Goal: Task Accomplishment & Management: Check status

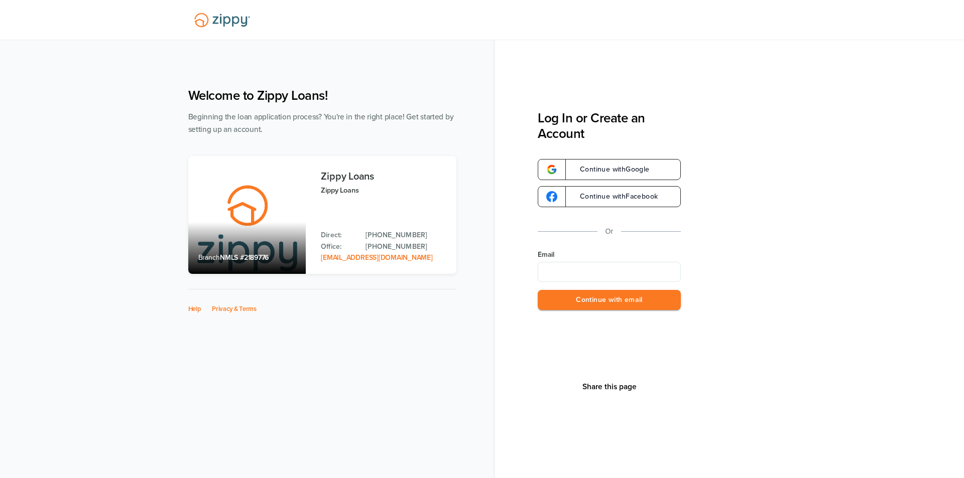
type input "**********"
click at [564, 292] on button "Continue with email" at bounding box center [609, 300] width 143 height 21
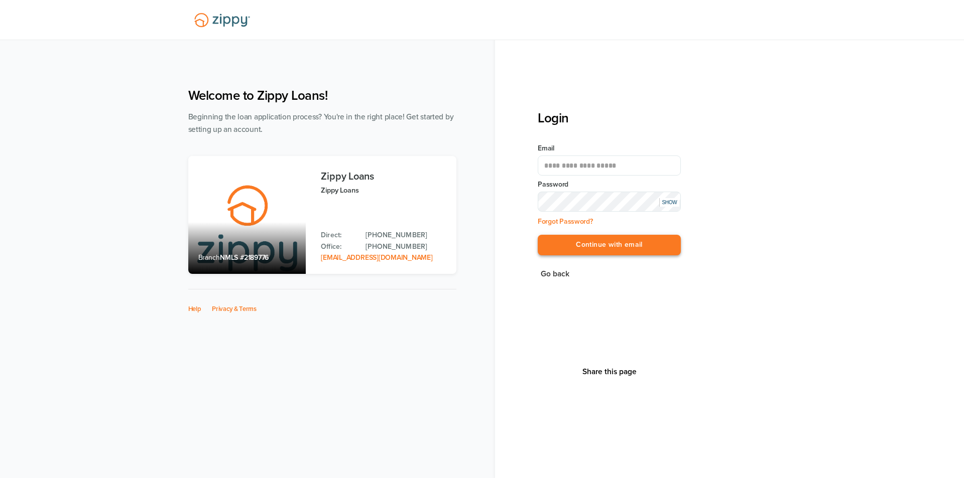
click at [593, 243] on button "Continue with email" at bounding box center [609, 245] width 143 height 21
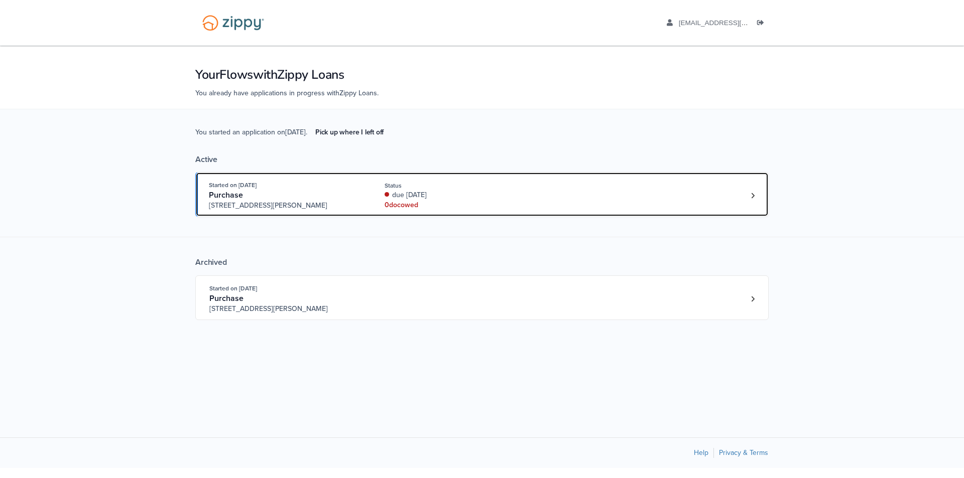
click at [442, 183] on div "Status" at bounding box center [452, 185] width 134 height 9
